Goal: Task Accomplishment & Management: Manage account settings

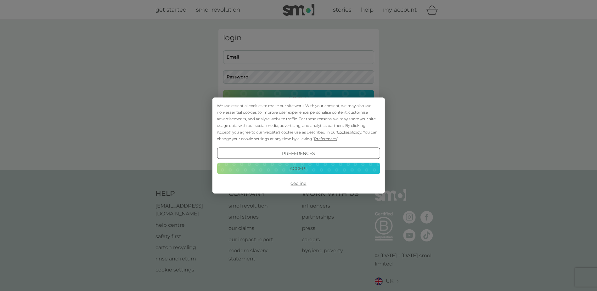
click at [302, 181] on button "Decline" at bounding box center [298, 183] width 163 height 11
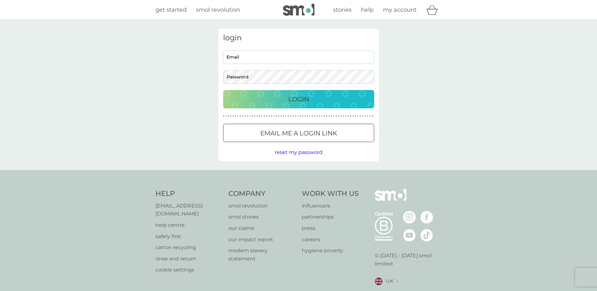
click at [251, 59] on input "Email" at bounding box center [298, 57] width 151 height 14
click at [252, 57] on input "Email" at bounding box center [298, 57] width 151 height 14
type input "[EMAIL_ADDRESS][PERSON_NAME][DOMAIN_NAME]"
click at [223, 90] on button "Login" at bounding box center [298, 99] width 151 height 18
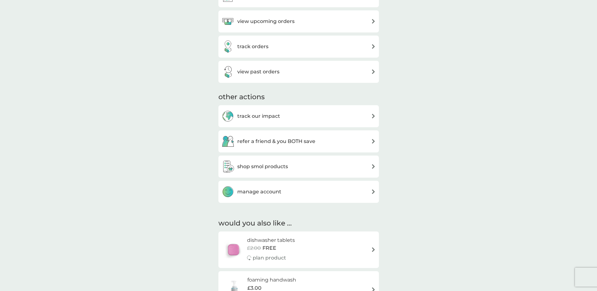
scroll to position [252, 0]
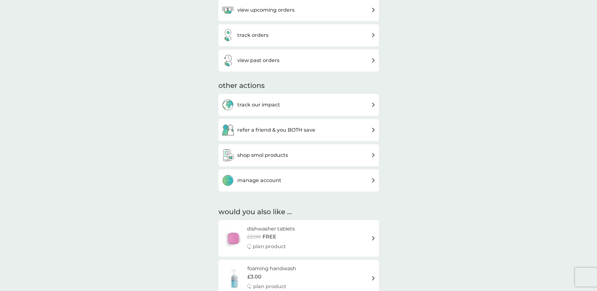
click at [313, 183] on div "manage account" at bounding box center [299, 180] width 154 height 13
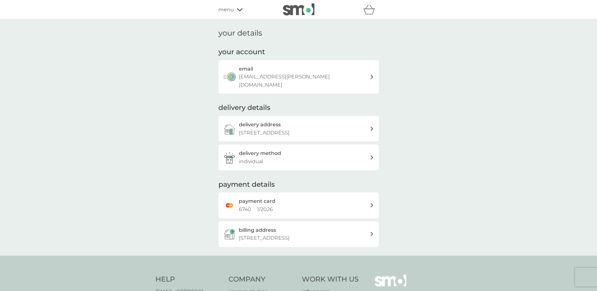
click at [232, 13] on span "menu" at bounding box center [226, 10] width 15 height 8
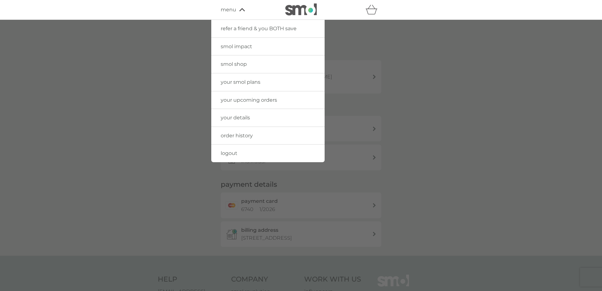
click at [243, 103] on link "your upcoming orders" at bounding box center [267, 100] width 113 height 18
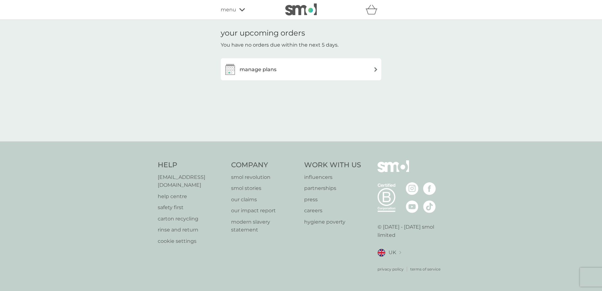
click at [234, 13] on span "menu" at bounding box center [228, 10] width 15 height 8
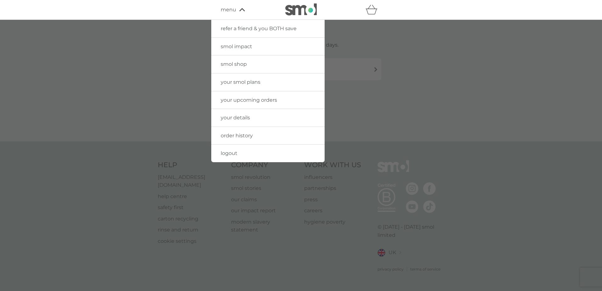
click at [158, 67] on div at bounding box center [301, 165] width 602 height 291
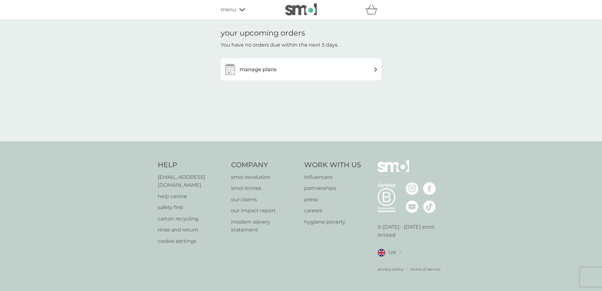
click at [273, 69] on h3 "manage plans" at bounding box center [258, 70] width 37 height 8
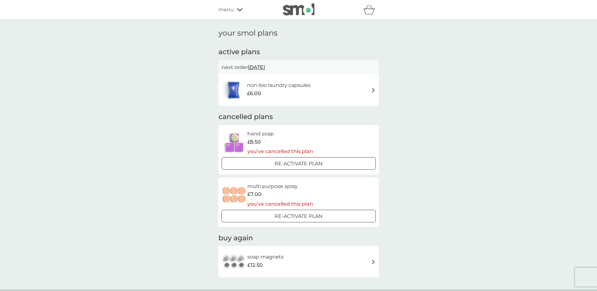
click at [341, 85] on div "non-bio laundry capsules £6.00" at bounding box center [299, 90] width 154 height 22
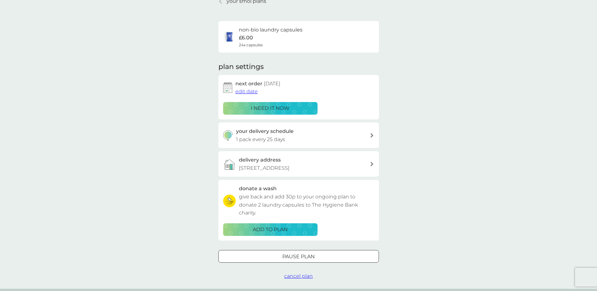
scroll to position [63, 0]
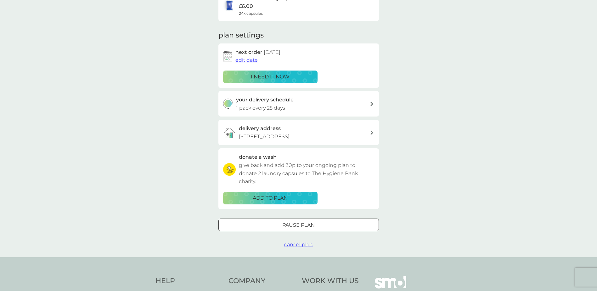
click at [306, 225] on div at bounding box center [299, 225] width 23 height 7
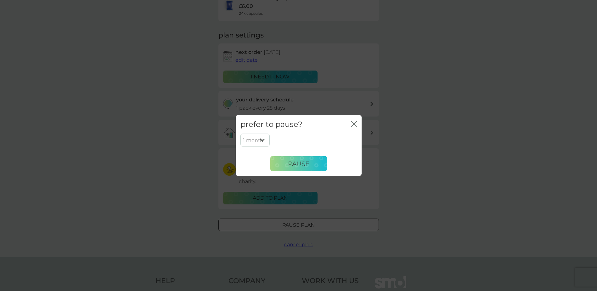
click at [259, 142] on select "1 month 2 months 3 months 4 months 5 months 6 months" at bounding box center [255, 140] width 29 height 13
click at [284, 163] on button "Pause" at bounding box center [299, 163] width 57 height 15
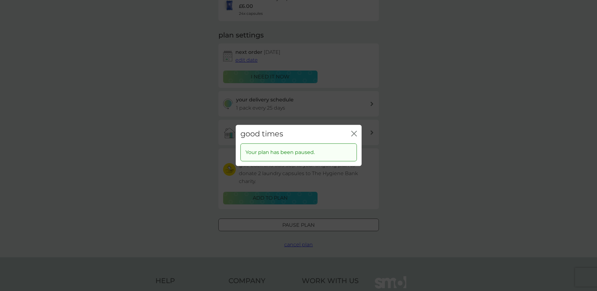
click at [351, 135] on icon "close" at bounding box center [354, 134] width 6 height 6
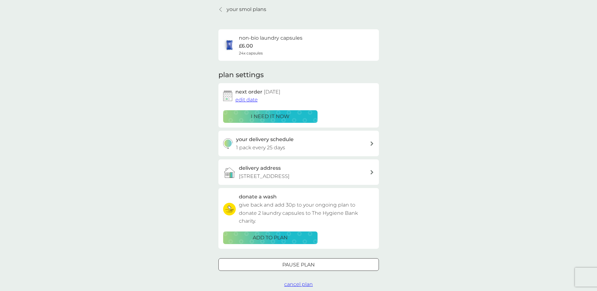
scroll to position [0, 0]
